Goal: Task Accomplishment & Management: Manage account settings

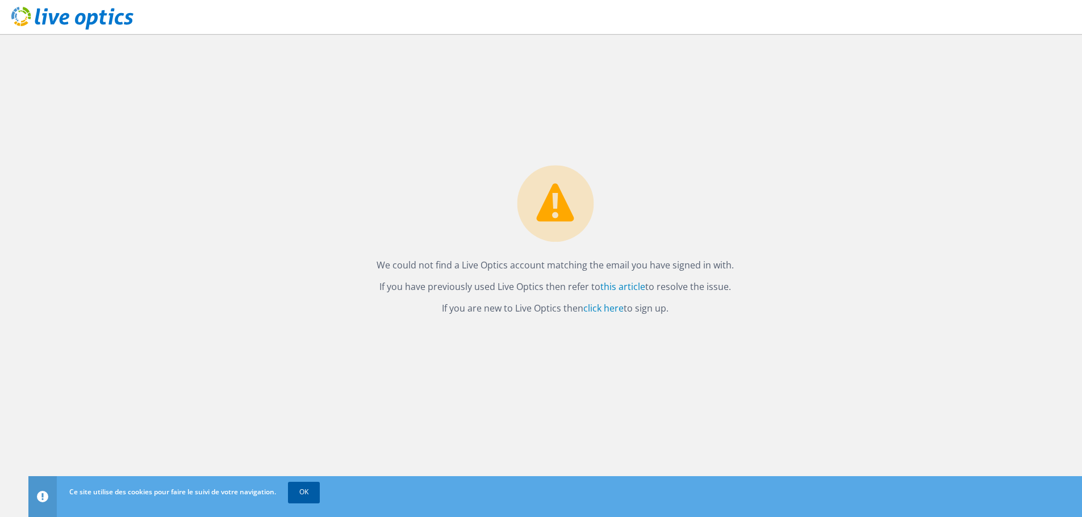
click at [303, 491] on link "OK" at bounding box center [304, 492] width 32 height 20
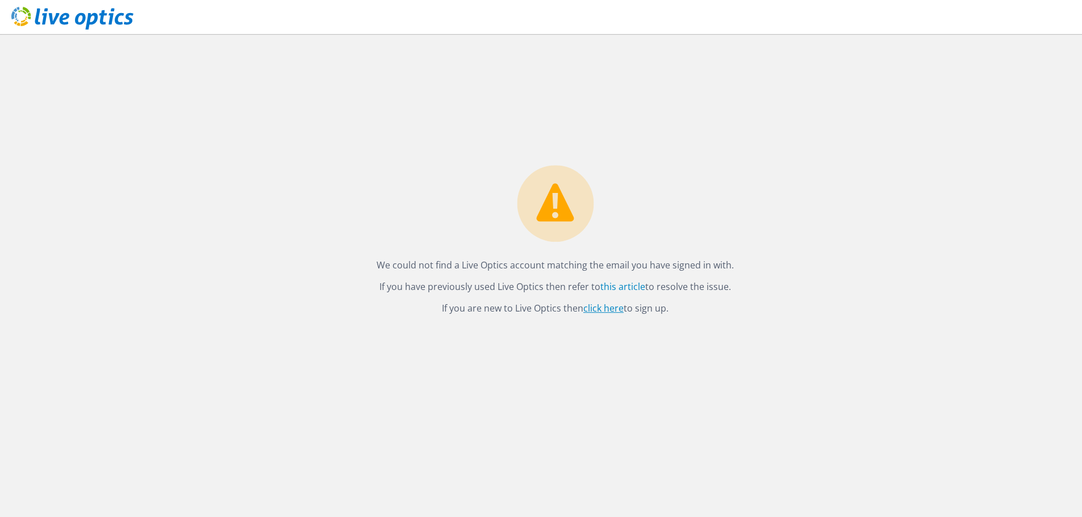
click at [609, 308] on link "click here" at bounding box center [603, 308] width 40 height 12
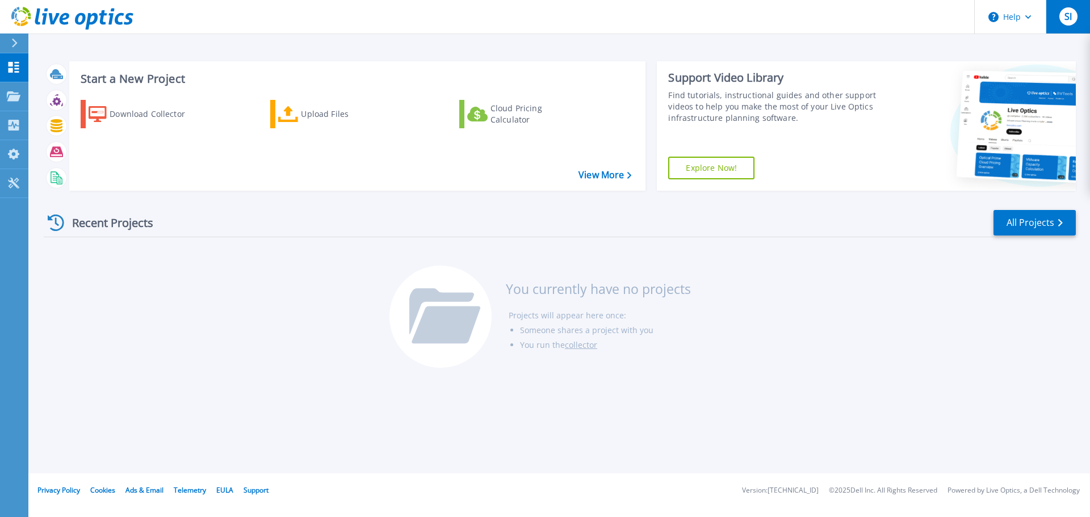
click at [1070, 17] on span "SI" at bounding box center [1068, 16] width 7 height 9
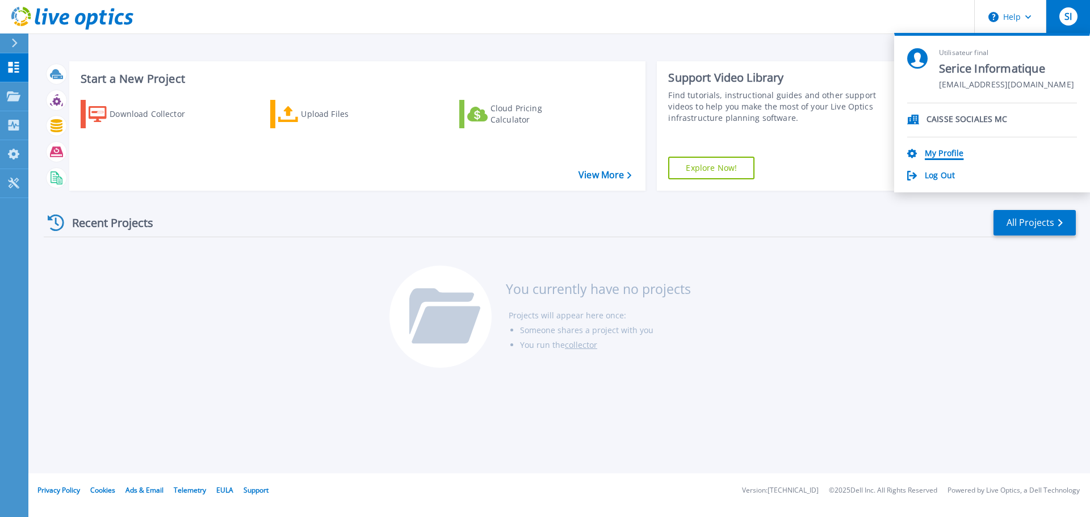
click at [954, 157] on link "My Profile" at bounding box center [944, 154] width 39 height 11
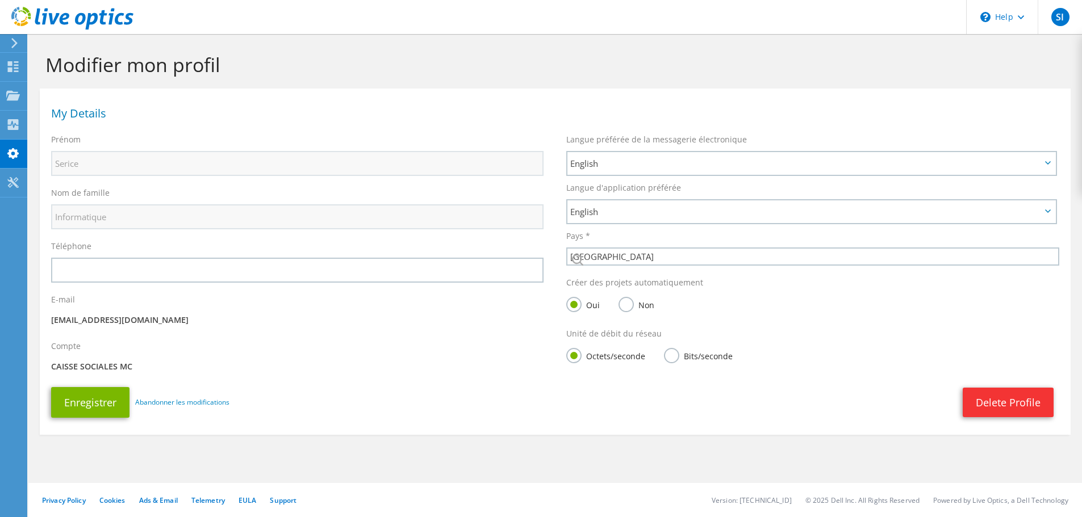
select select "134"
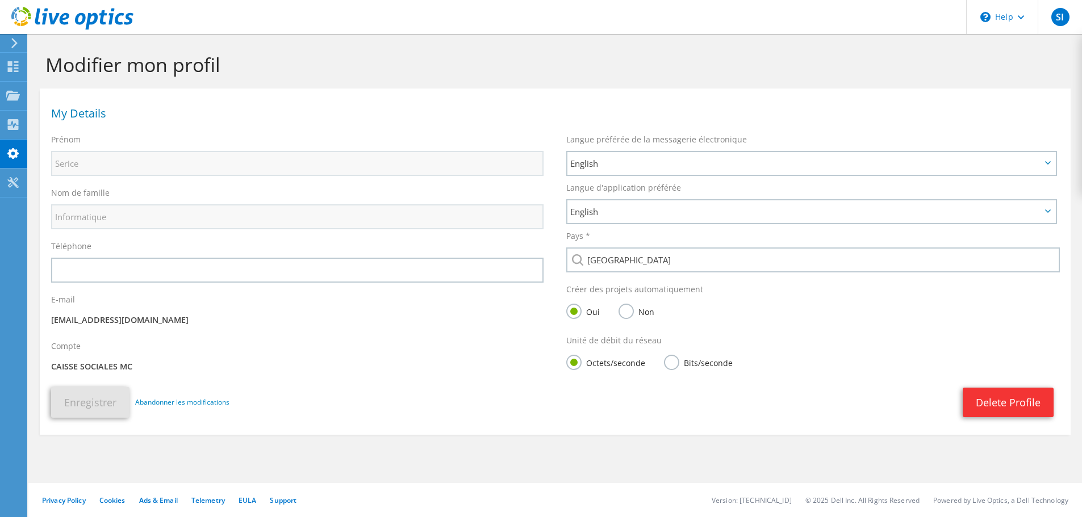
click at [627, 315] on label "Non" at bounding box center [636, 311] width 36 height 14
click at [0, 0] on input "Non" at bounding box center [0, 0] width 0 height 0
click at [104, 369] on p "CAISSE SOCIALES MC" at bounding box center [297, 367] width 492 height 12
click at [135, 370] on p "CAISSE SOCIALES MC" at bounding box center [297, 367] width 492 height 12
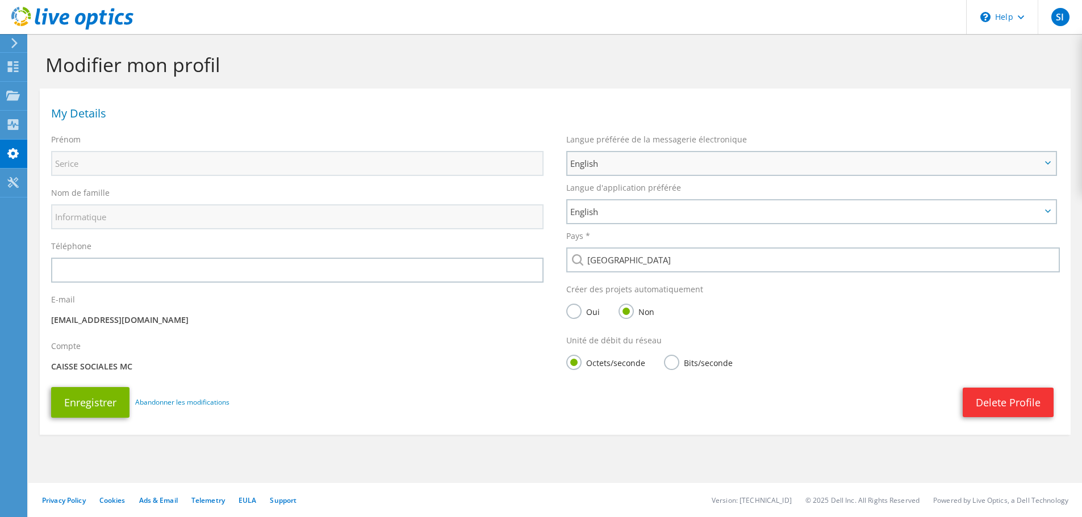
click at [1050, 161] on span "English" at bounding box center [811, 163] width 488 height 23
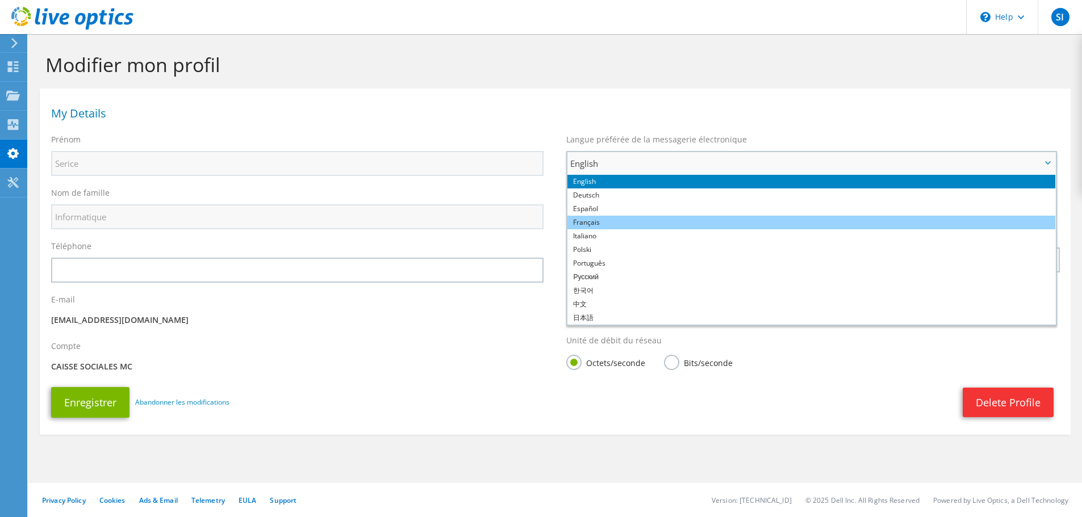
click at [584, 224] on li "Français" at bounding box center [811, 223] width 488 height 14
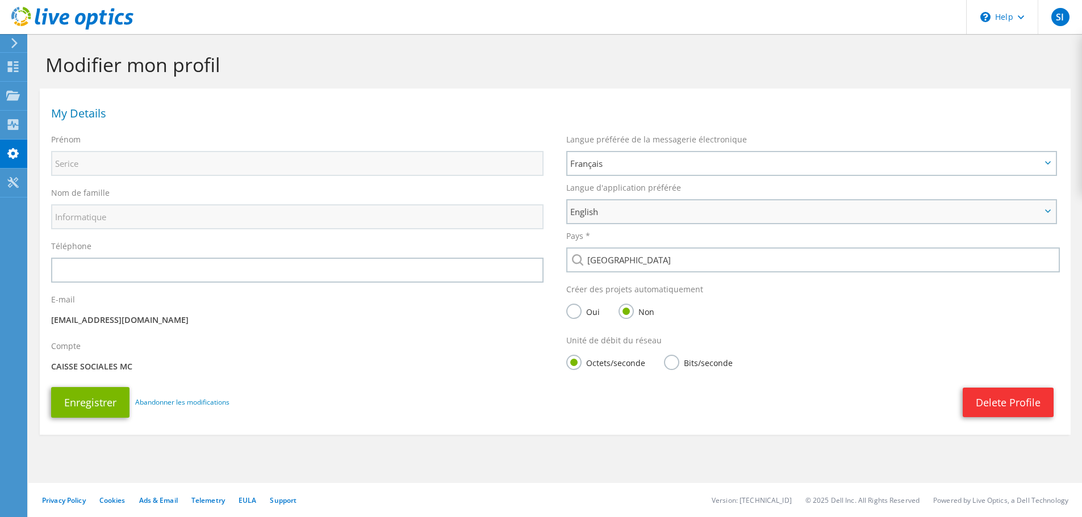
click at [1050, 209] on span "English" at bounding box center [811, 211] width 488 height 23
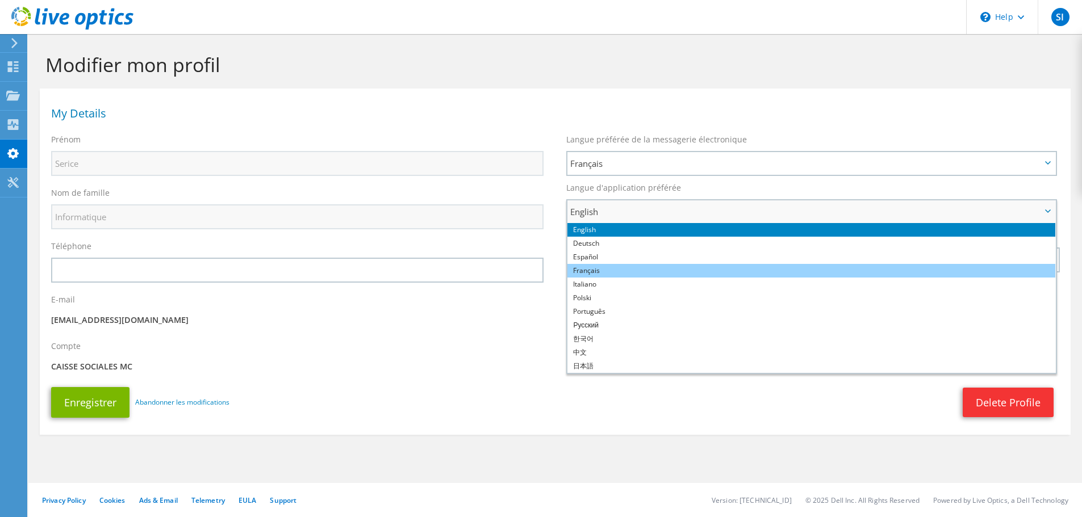
click at [606, 270] on li "Français" at bounding box center [811, 271] width 488 height 14
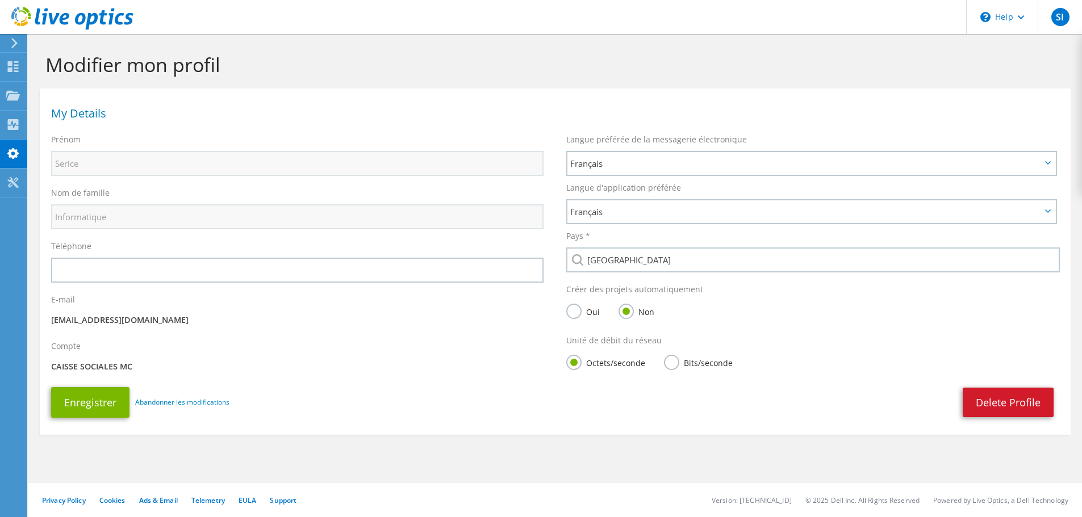
click at [1004, 406] on link "Delete Profile" at bounding box center [1007, 403] width 91 height 30
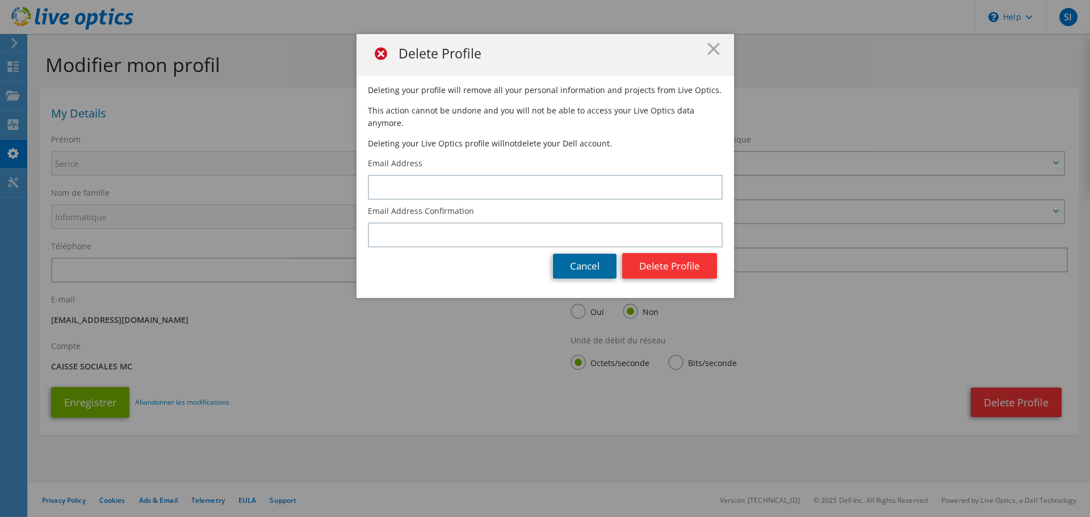
click at [594, 254] on link "Cancel" at bounding box center [585, 266] width 64 height 25
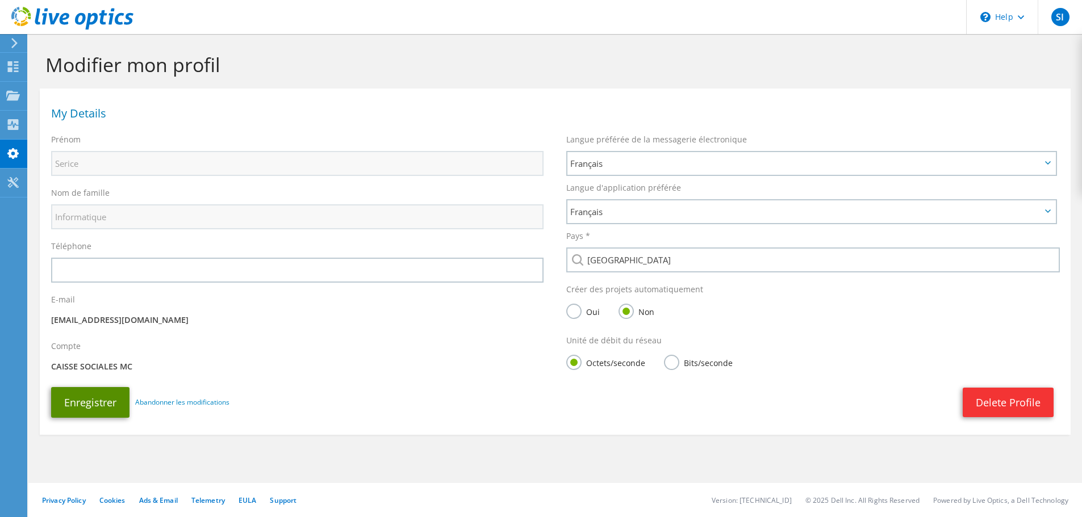
click at [98, 403] on button "Enregistrer" at bounding box center [90, 402] width 78 height 31
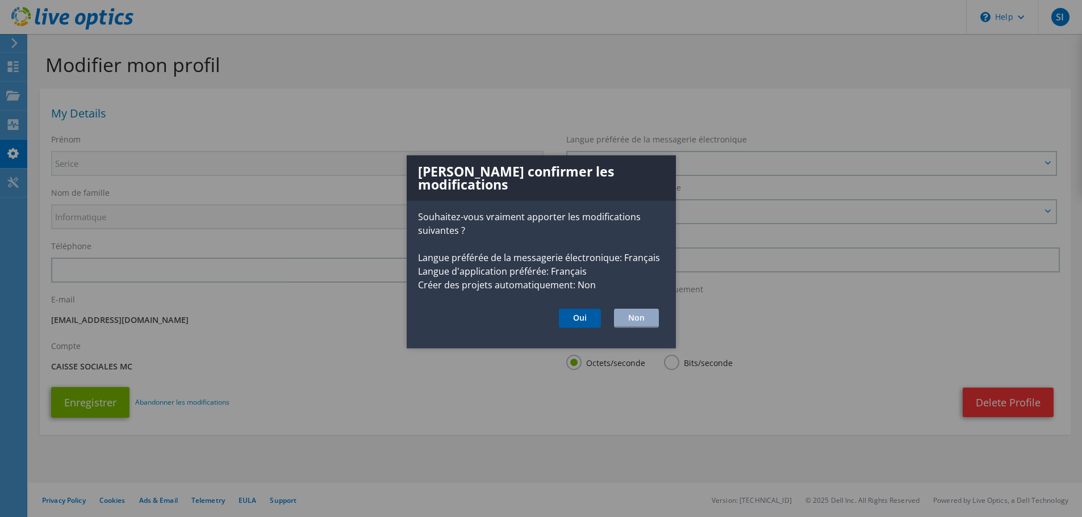
click at [589, 316] on button "Oui" at bounding box center [580, 318] width 42 height 19
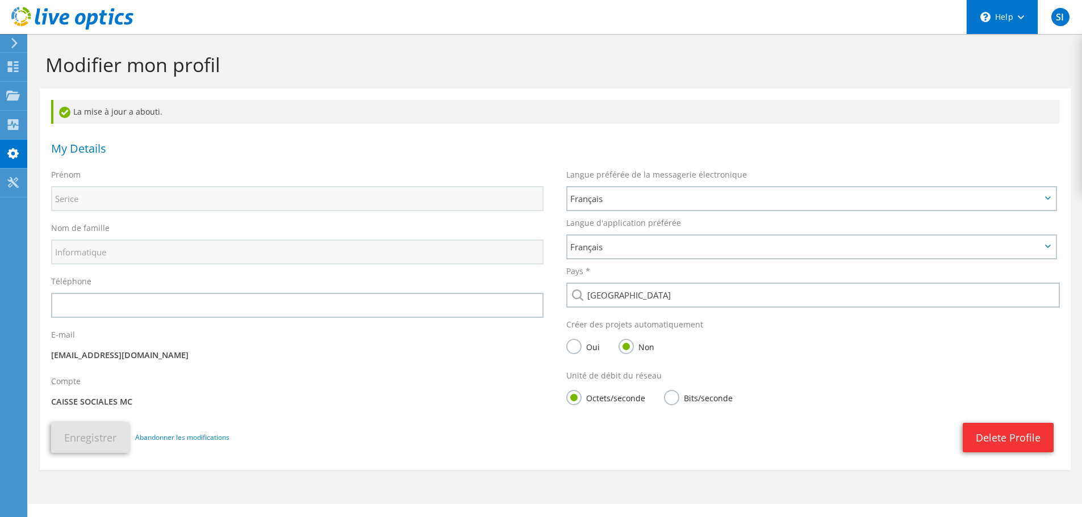
click at [1021, 15] on icon at bounding box center [1020, 17] width 6 height 4
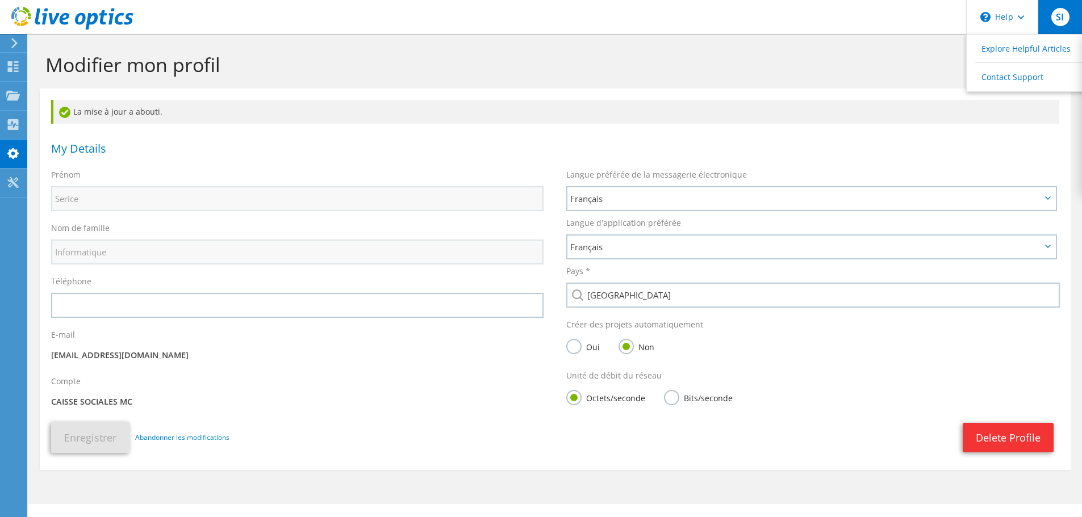
click at [1063, 16] on span "SI" at bounding box center [1060, 17] width 18 height 18
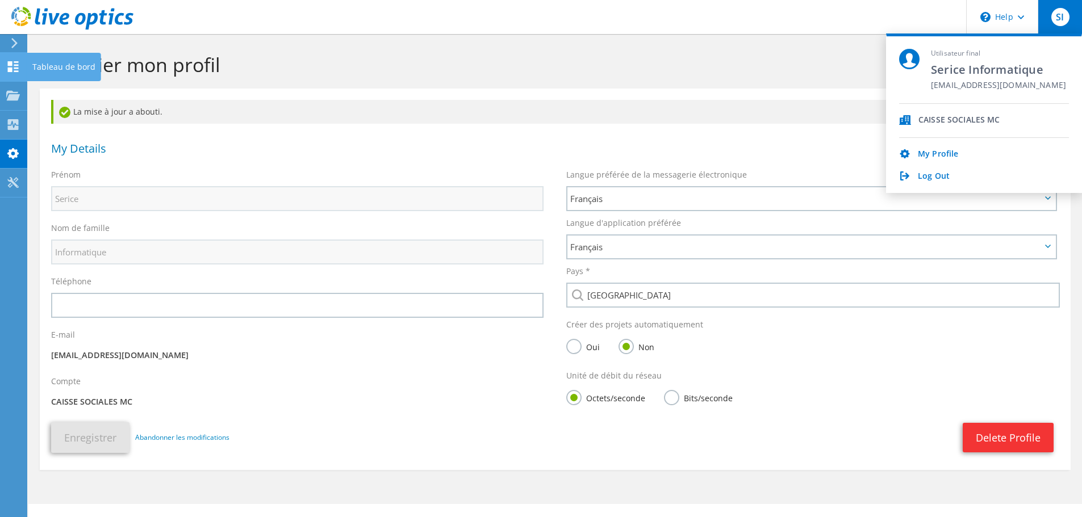
click at [13, 72] on icon at bounding box center [13, 66] width 14 height 11
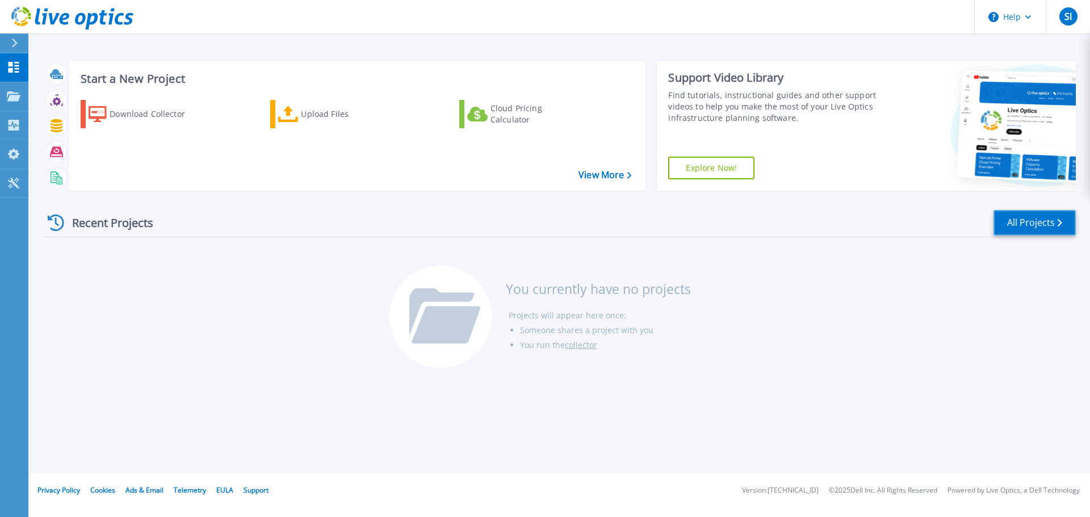
click at [1022, 228] on link "All Projects" at bounding box center [1035, 223] width 82 height 26
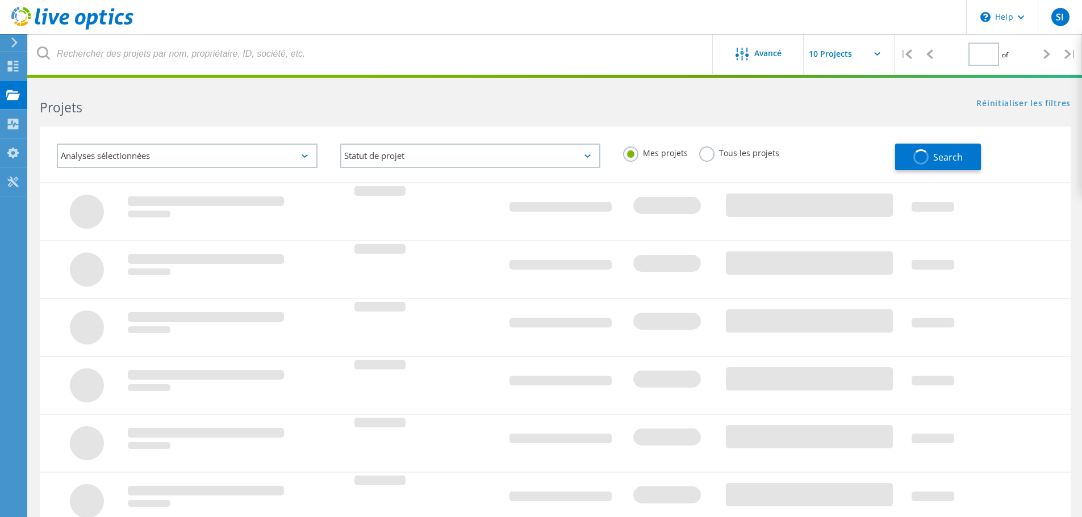
type input "1"
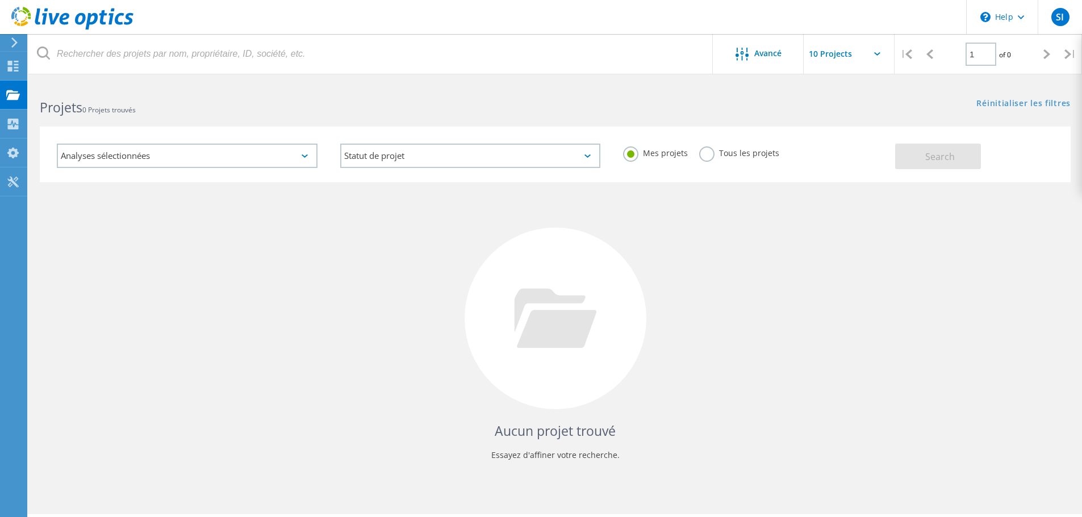
click at [304, 156] on icon at bounding box center [304, 155] width 6 height 3
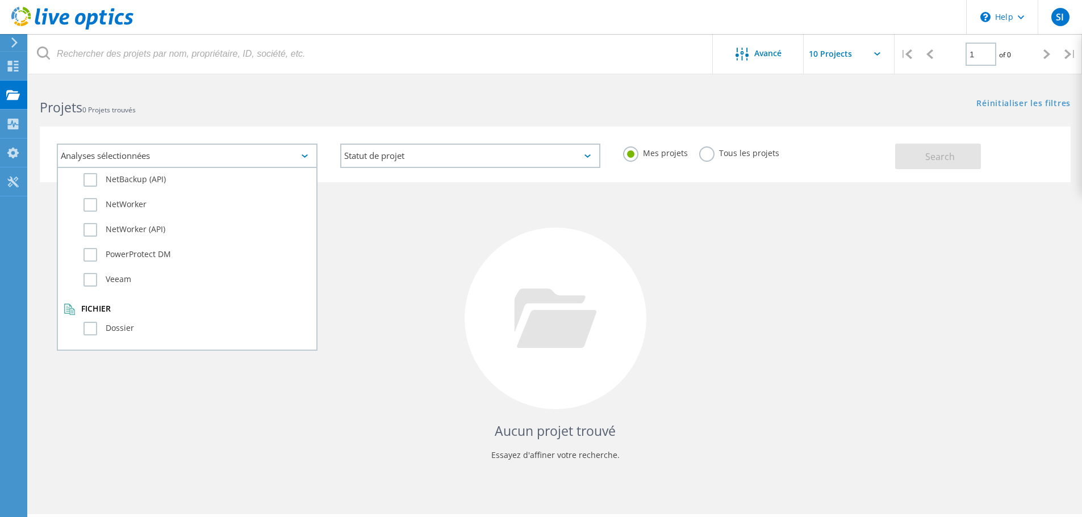
scroll to position [401, 0]
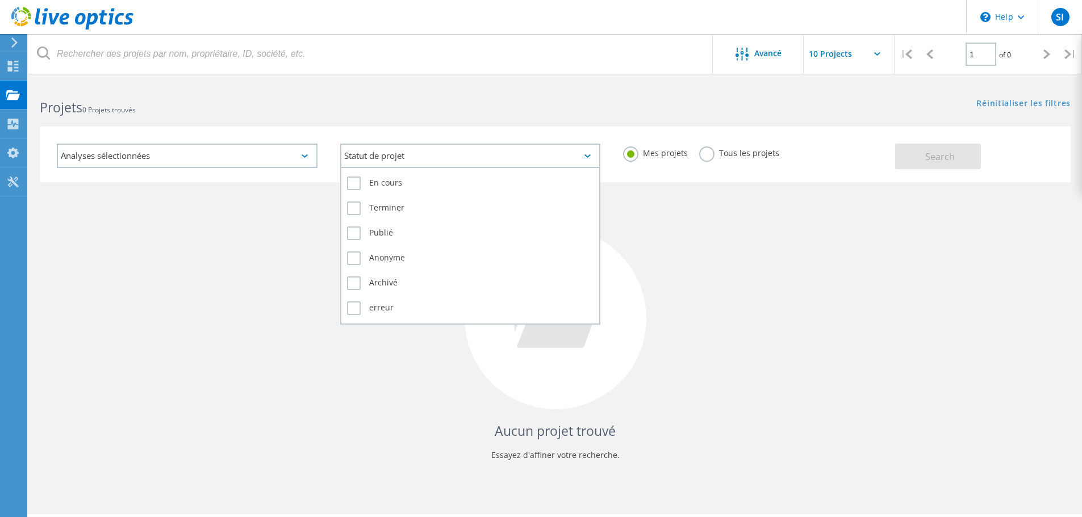
click at [451, 158] on div "Statut de projet" at bounding box center [470, 156] width 261 height 24
click at [357, 208] on label "Terminer" at bounding box center [470, 209] width 247 height 14
click at [0, 0] on input "Terminer" at bounding box center [0, 0] width 0 height 0
click at [353, 187] on label "En cours" at bounding box center [470, 184] width 247 height 14
click at [0, 0] on input "En cours" at bounding box center [0, 0] width 0 height 0
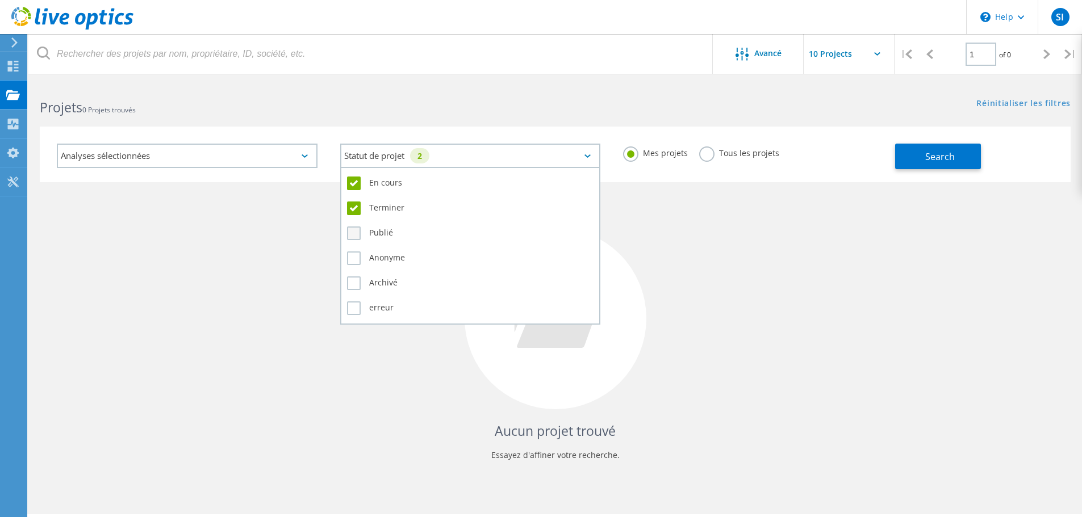
click at [356, 232] on label "Publié" at bounding box center [470, 234] width 247 height 14
click at [0, 0] on input "Publié" at bounding box center [0, 0] width 0 height 0
drag, startPoint x: 352, startPoint y: 259, endPoint x: 353, endPoint y: 280, distance: 21.0
click at [352, 260] on label "Anonyme" at bounding box center [470, 259] width 247 height 14
click at [0, 0] on input "Anonyme" at bounding box center [0, 0] width 0 height 0
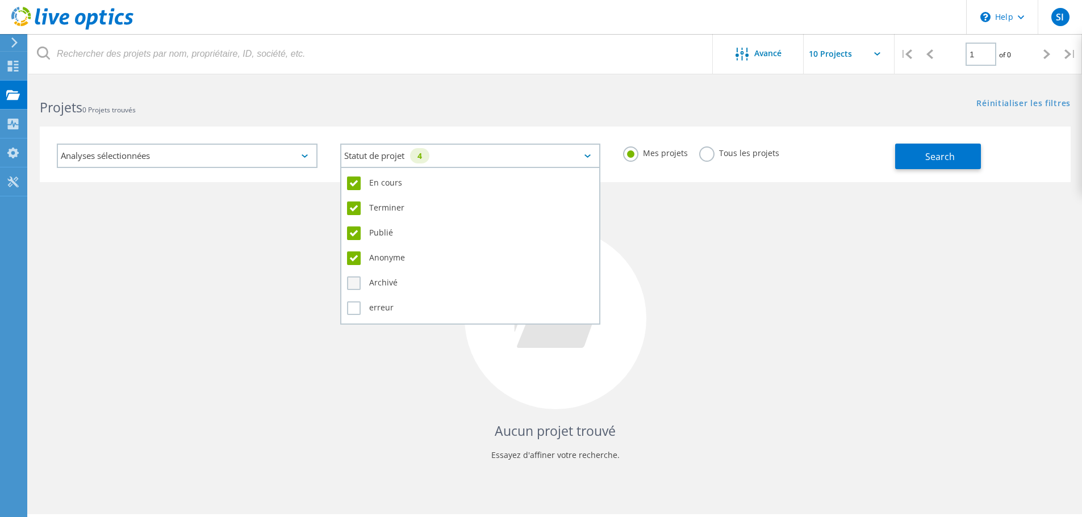
click at [350, 288] on label "Archivé" at bounding box center [470, 283] width 247 height 14
click at [0, 0] on input "Archivé" at bounding box center [0, 0] width 0 height 0
click at [352, 311] on label "erreur" at bounding box center [470, 308] width 247 height 14
click at [0, 0] on input "erreur" at bounding box center [0, 0] width 0 height 0
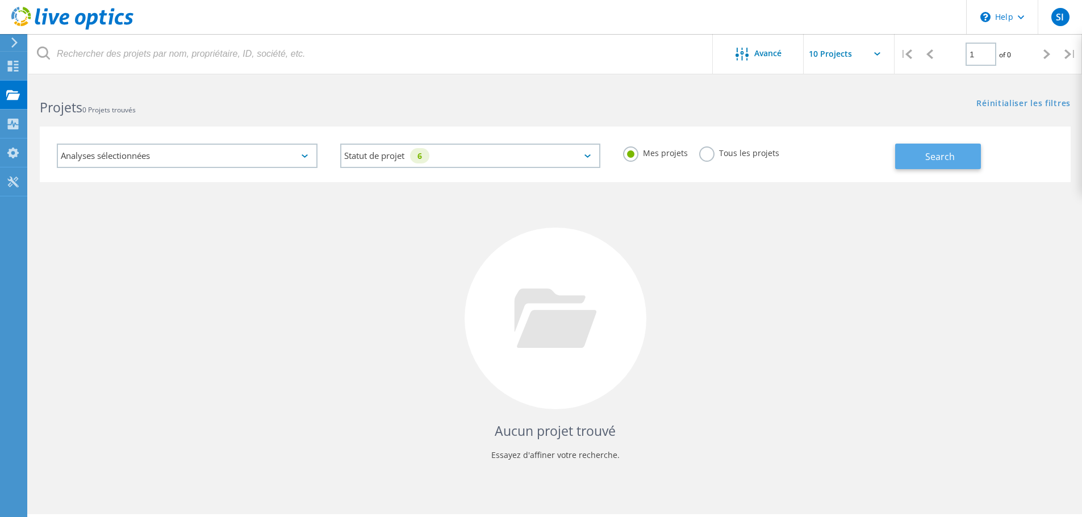
click at [924, 158] on button "Search" at bounding box center [938, 157] width 86 height 26
click at [709, 154] on label "Tous les projets" at bounding box center [739, 151] width 80 height 11
click at [0, 0] on input "Tous les projets" at bounding box center [0, 0] width 0 height 0
click at [938, 157] on span "Search" at bounding box center [940, 156] width 30 height 12
click at [873, 55] on input "text" at bounding box center [860, 54] width 114 height 40
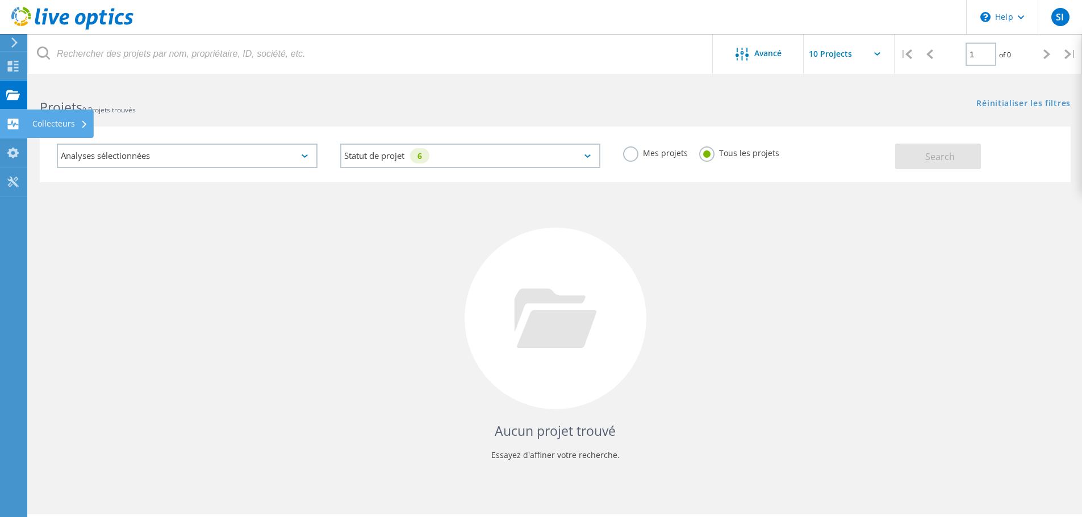
click at [19, 125] on icon at bounding box center [13, 124] width 14 height 11
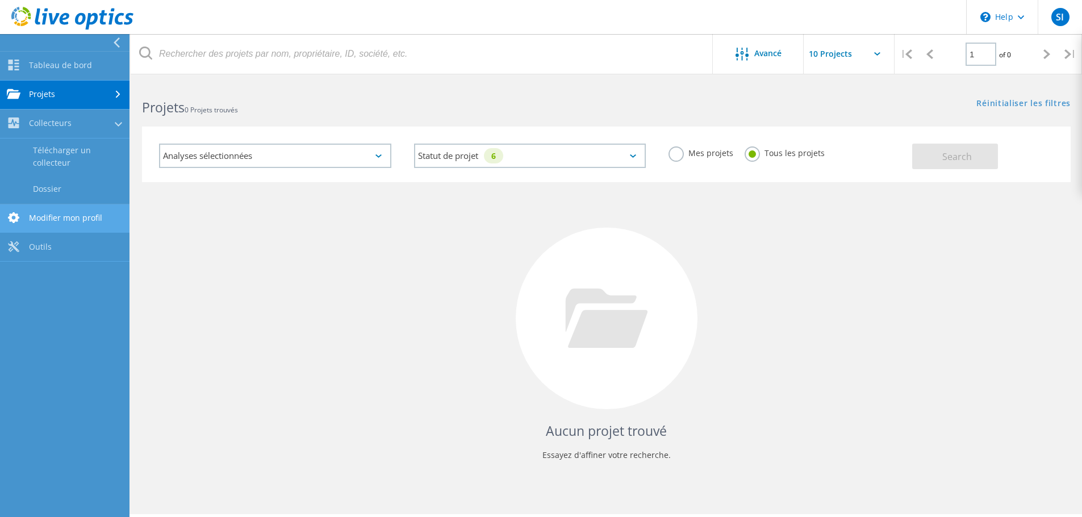
click at [81, 220] on link "Modifier mon profil" at bounding box center [64, 218] width 129 height 29
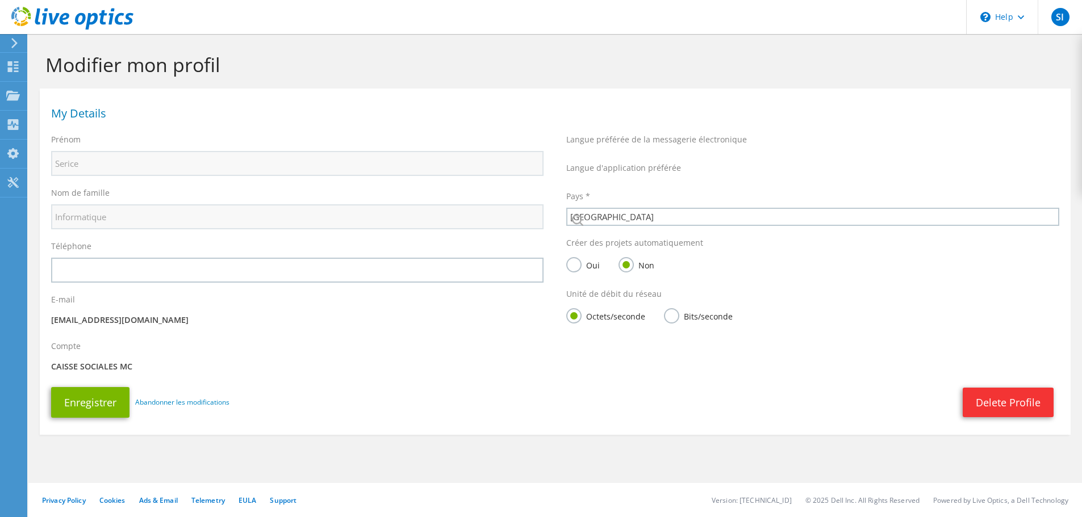
select select "134"
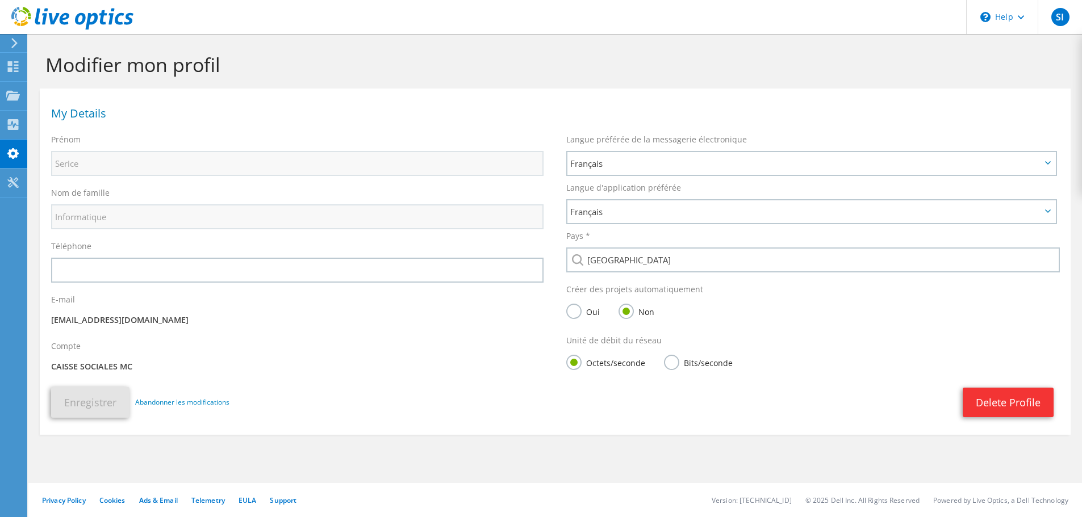
click at [108, 369] on p "CAISSE SOCIALES MC" at bounding box center [297, 367] width 492 height 12
drag, startPoint x: 131, startPoint y: 368, endPoint x: 41, endPoint y: 373, distance: 89.8
click at [41, 373] on div "Compte CAISSE SOCIALES MC" at bounding box center [297, 358] width 515 height 47
click at [1068, 20] on span "SI" at bounding box center [1060, 17] width 18 height 18
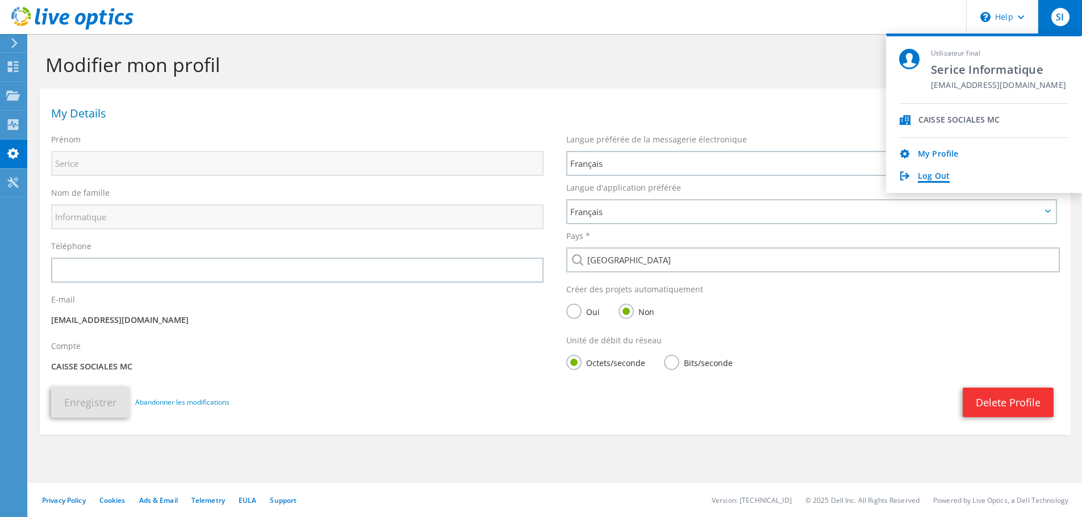
click at [942, 178] on link "Log Out" at bounding box center [933, 176] width 32 height 11
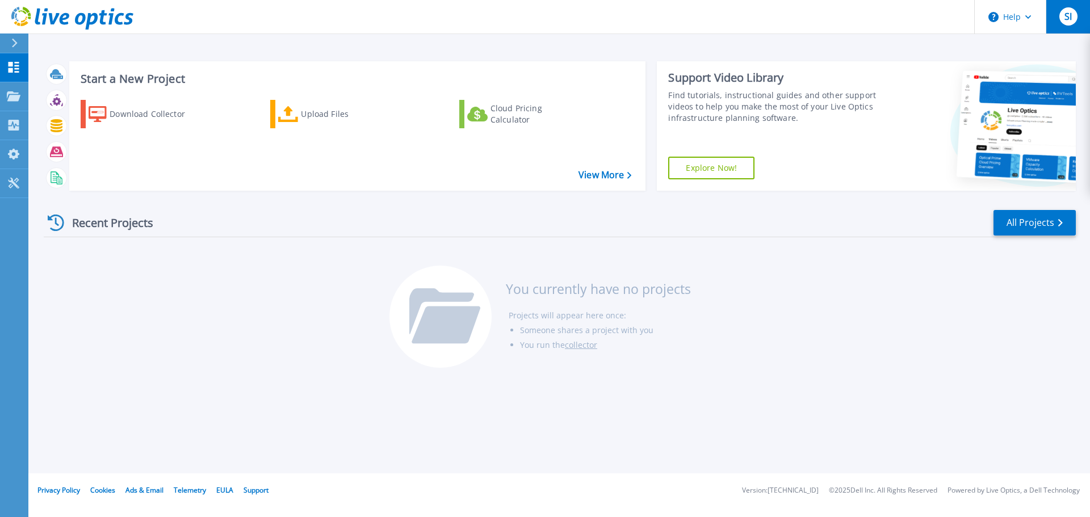
click at [1072, 14] on span "SI" at bounding box center [1068, 16] width 7 height 9
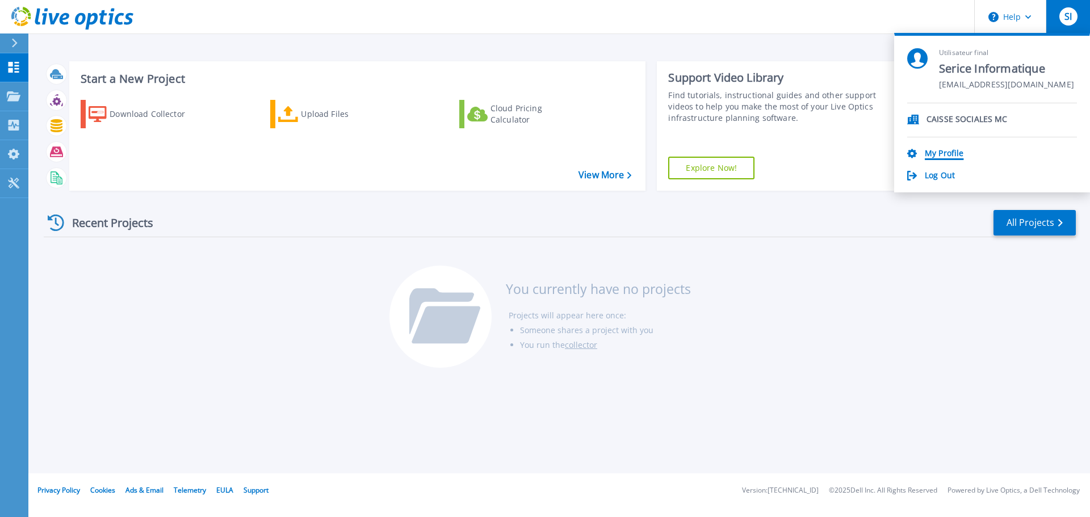
click at [949, 157] on link "My Profile" at bounding box center [944, 154] width 39 height 11
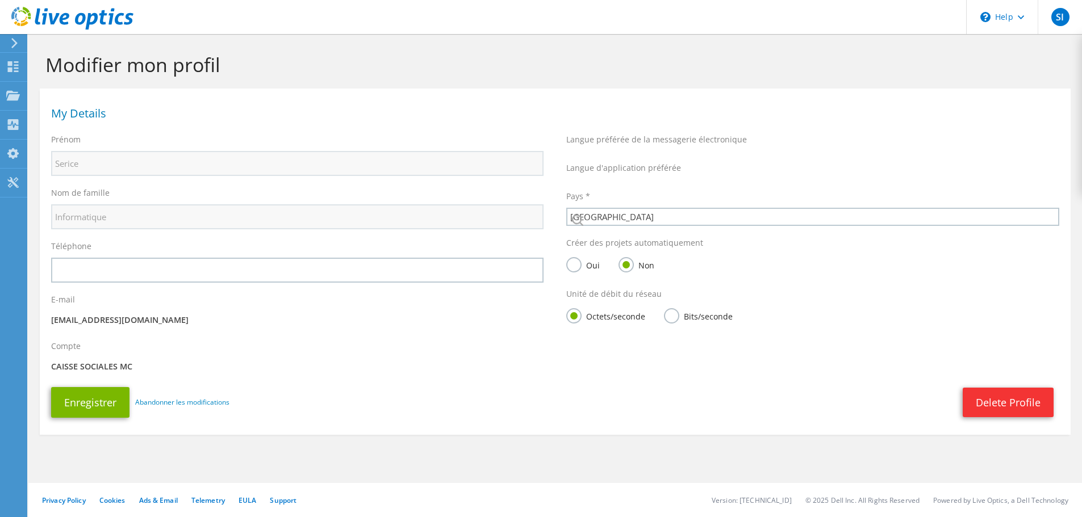
select select "134"
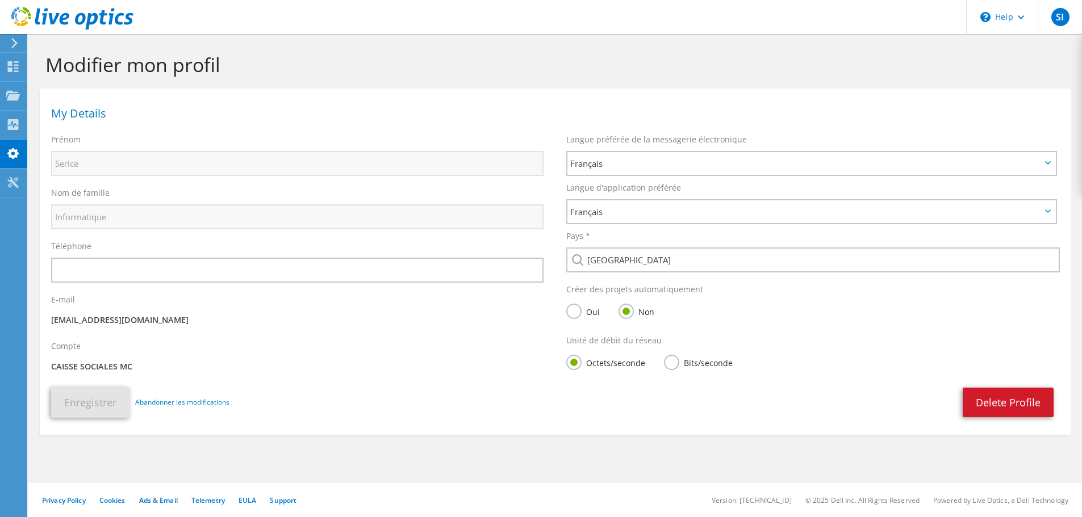
click at [1001, 404] on link "Delete Profile" at bounding box center [1007, 403] width 91 height 30
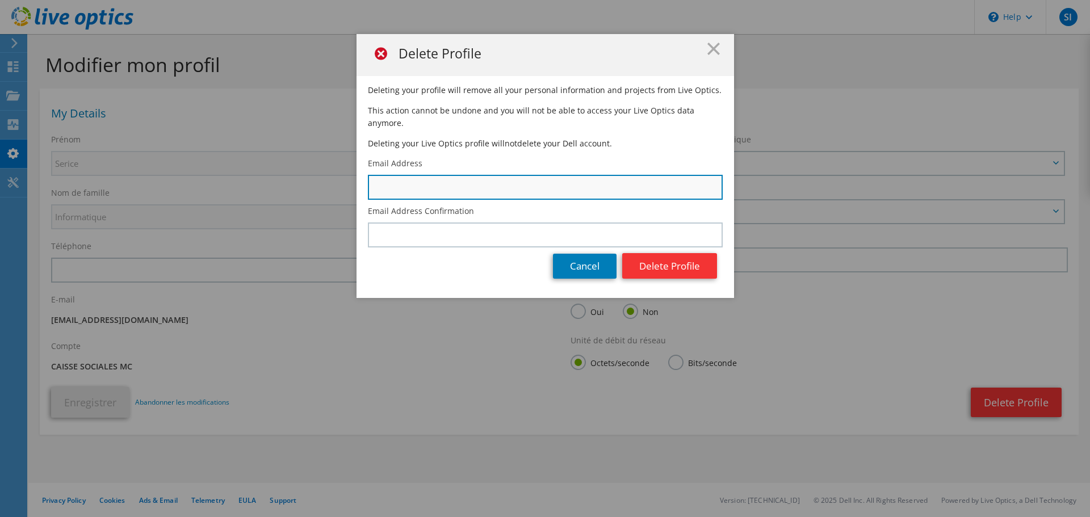
click at [429, 180] on input "text" at bounding box center [545, 187] width 355 height 25
type input "noc@mairie.mc"
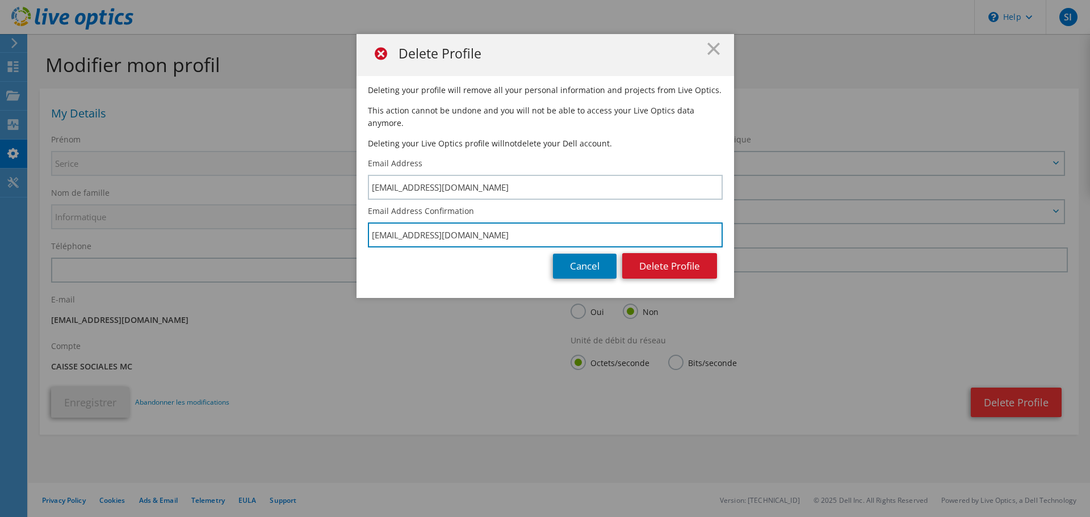
type input "noc@mairie.mc"
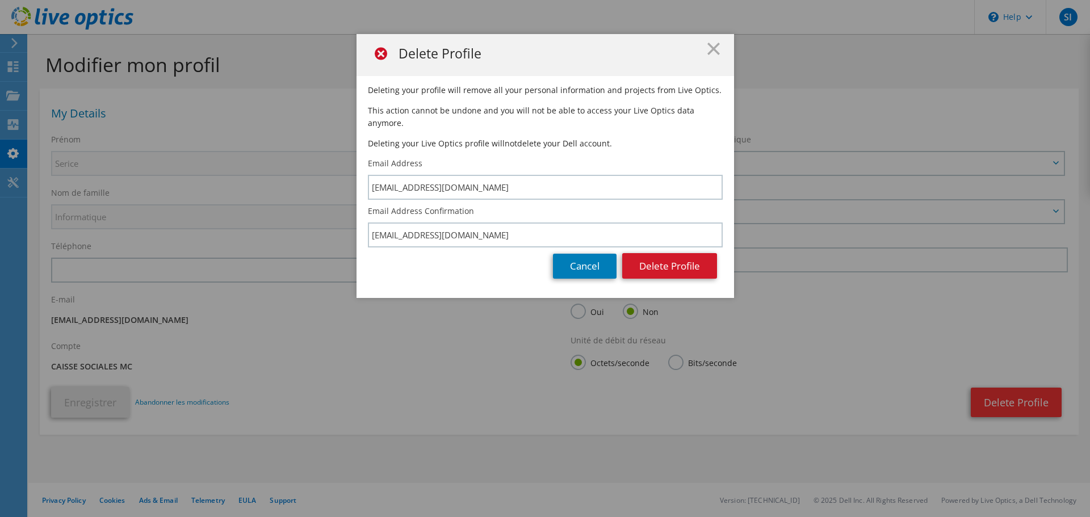
click at [668, 263] on button "Delete Profile" at bounding box center [669, 266] width 95 height 26
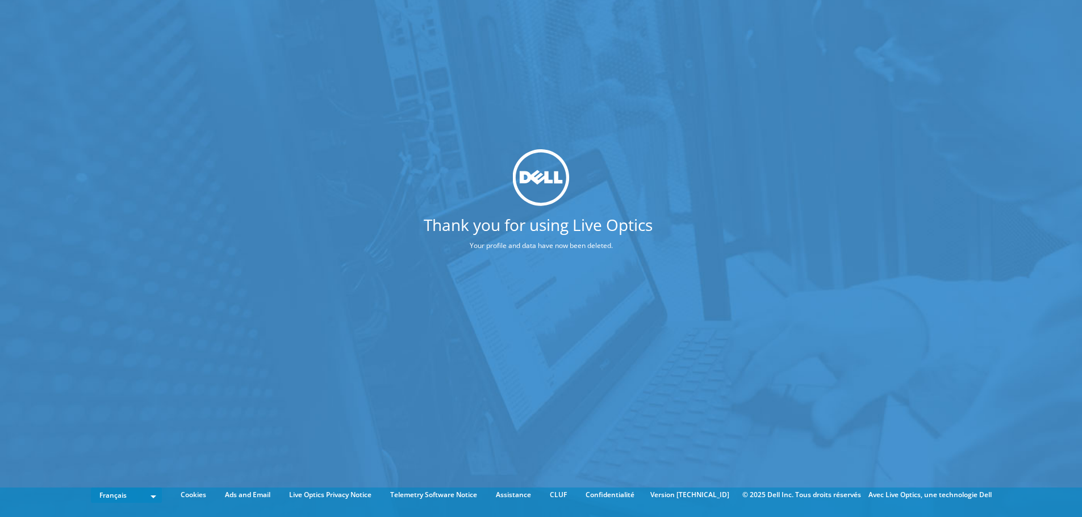
drag, startPoint x: 511, startPoint y: 315, endPoint x: 171, endPoint y: 82, distance: 412.0
click at [511, 315] on div "Thank you for using Live Optics Your profile and data have now been deleted." at bounding box center [541, 241] width 1082 height 483
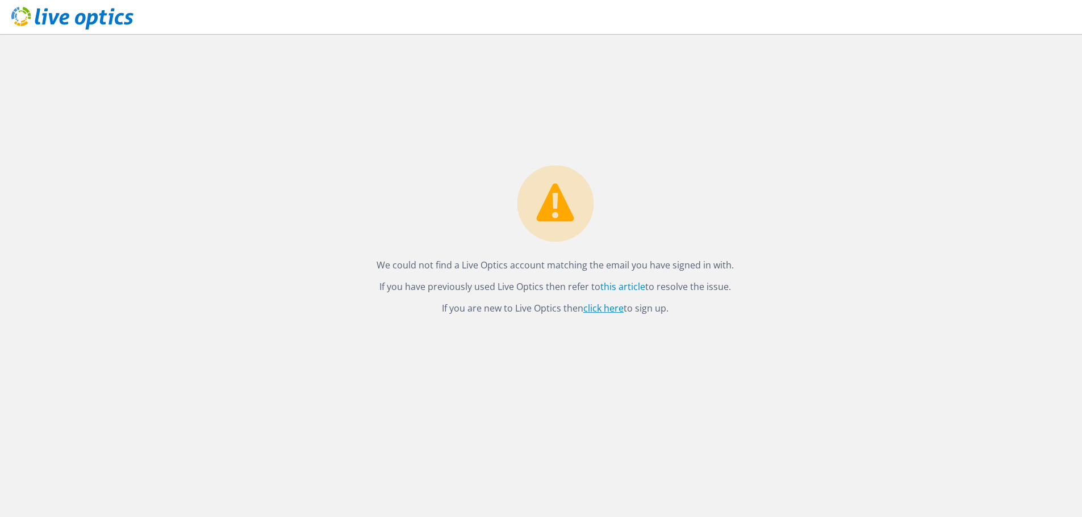
click at [610, 311] on link "click here" at bounding box center [603, 308] width 40 height 12
